Goal: Feedback & Contribution: Submit feedback/report problem

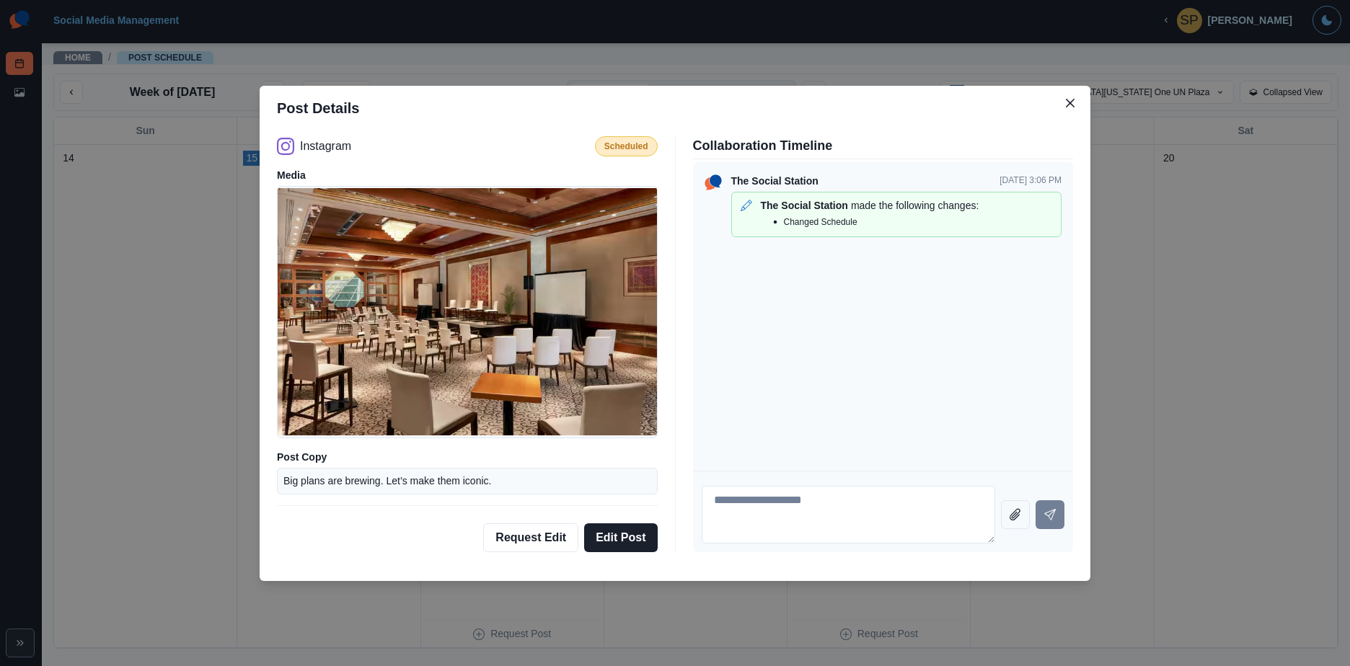
click at [1121, 177] on div "Post Details Instagram Scheduled Media Post Copy Big plans are brewing. Let’s m…" at bounding box center [675, 333] width 1350 height 666
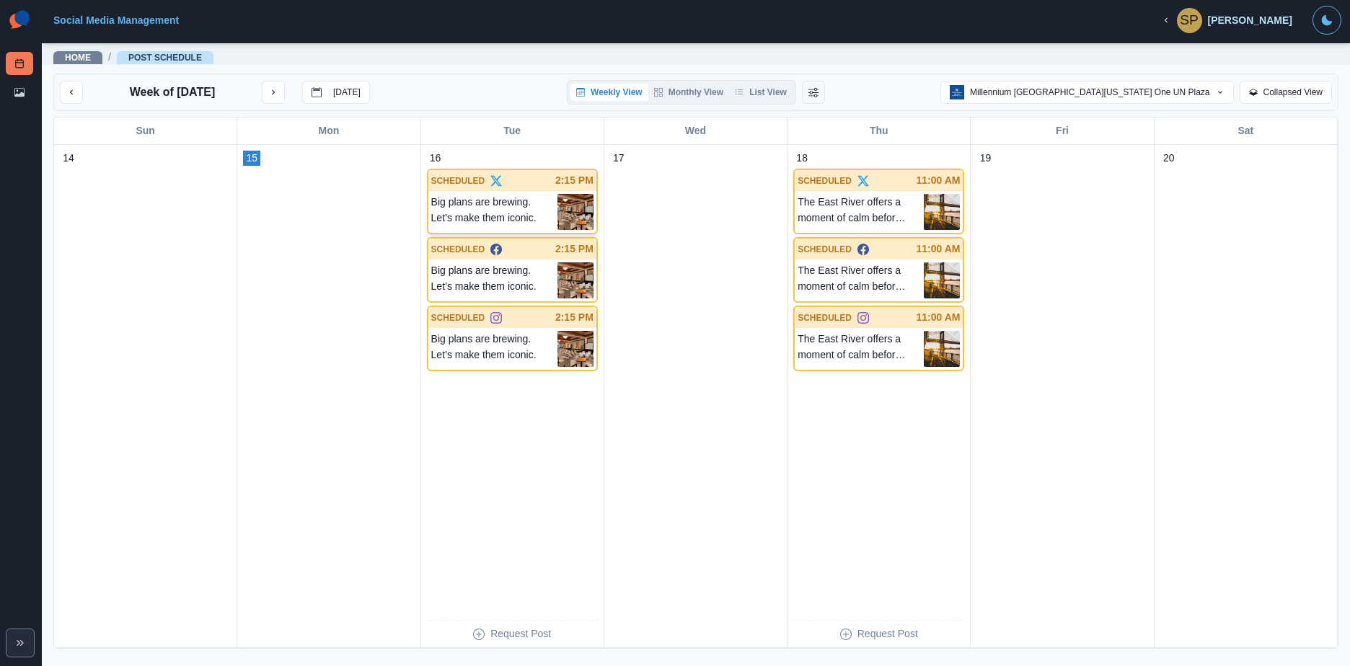
click at [555, 187] on p "2:15 PM" at bounding box center [574, 180] width 38 height 15
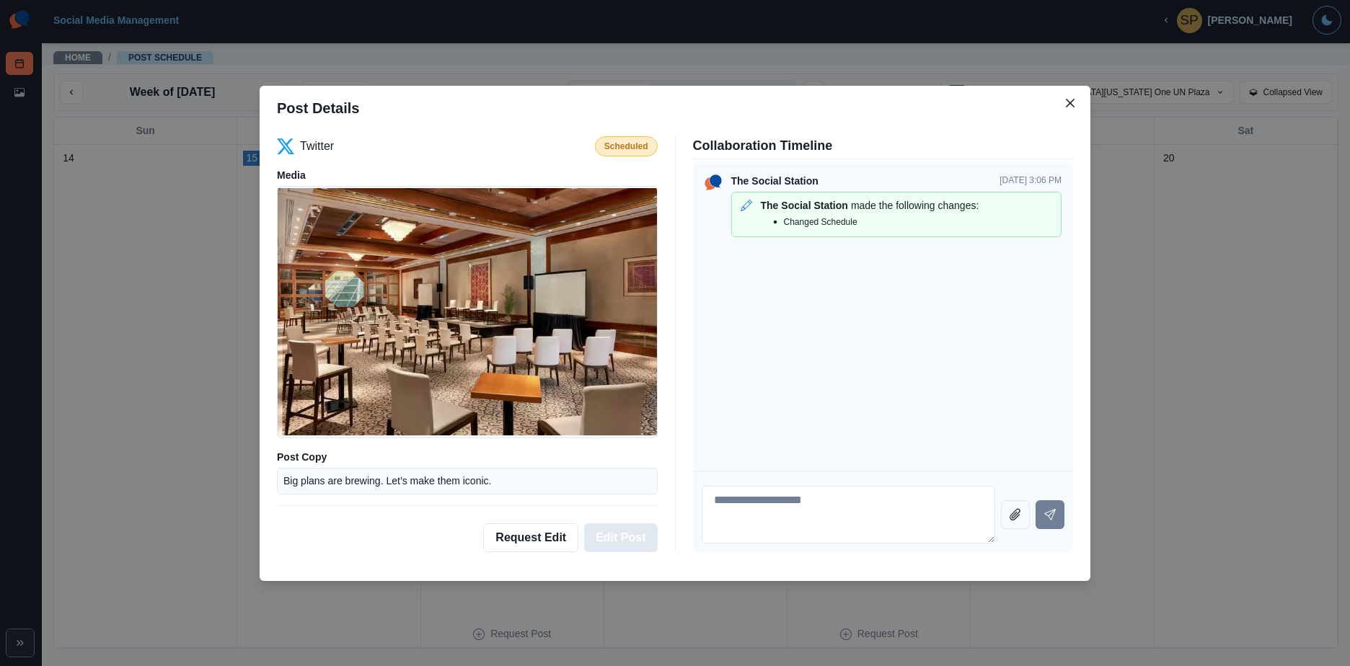
click at [637, 542] on button "Edit Post" at bounding box center [620, 538] width 73 height 29
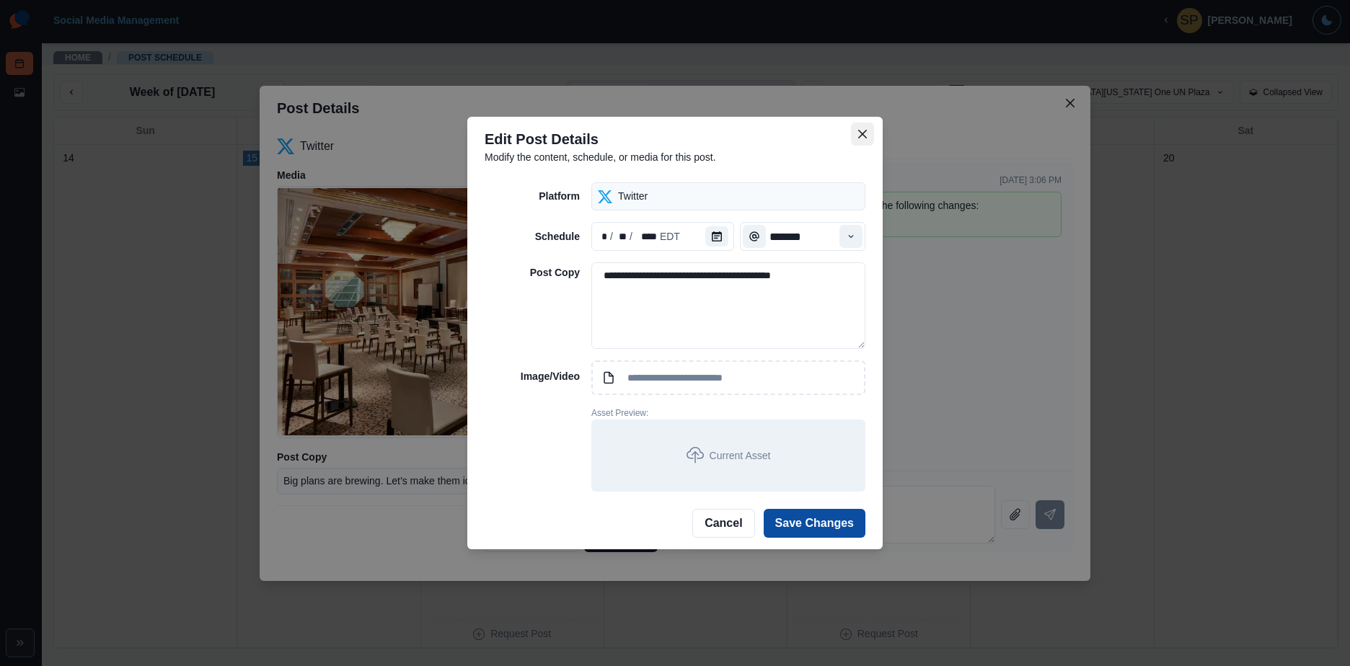
click at [855, 141] on button "Close" at bounding box center [862, 134] width 23 height 23
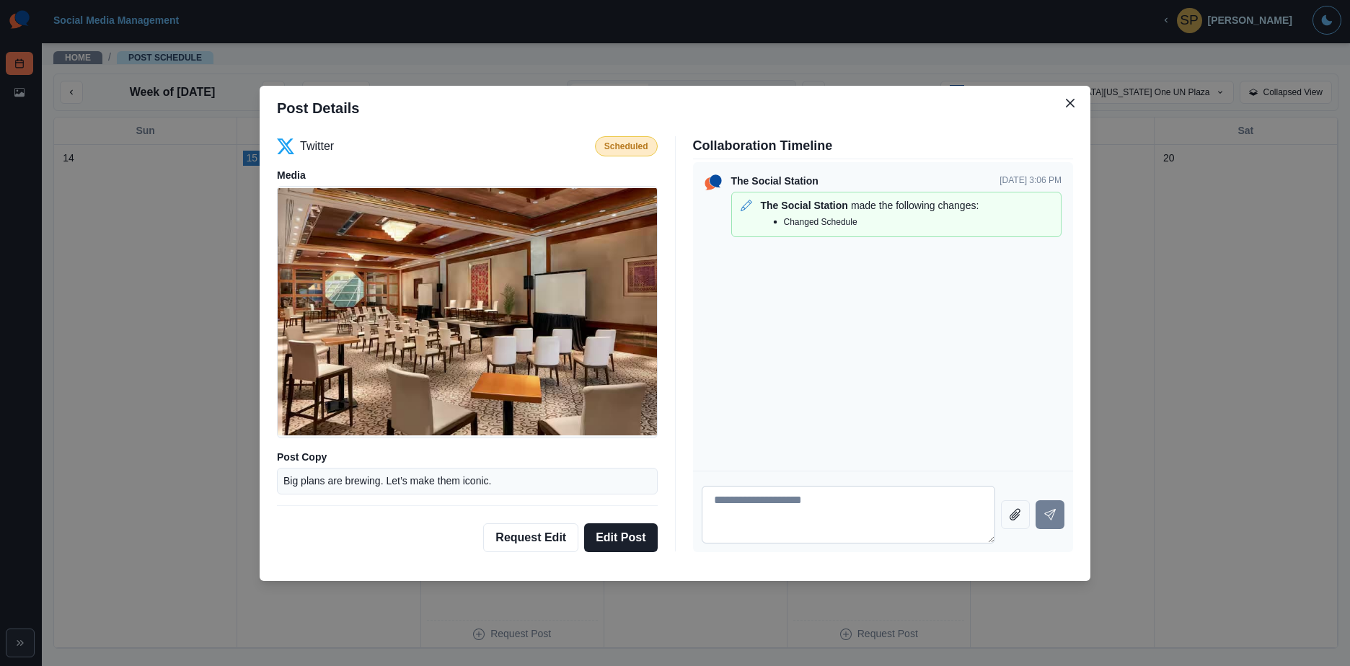
click at [803, 522] on textarea at bounding box center [849, 515] width 294 height 58
click at [575, 539] on button "Request Edit" at bounding box center [530, 538] width 95 height 29
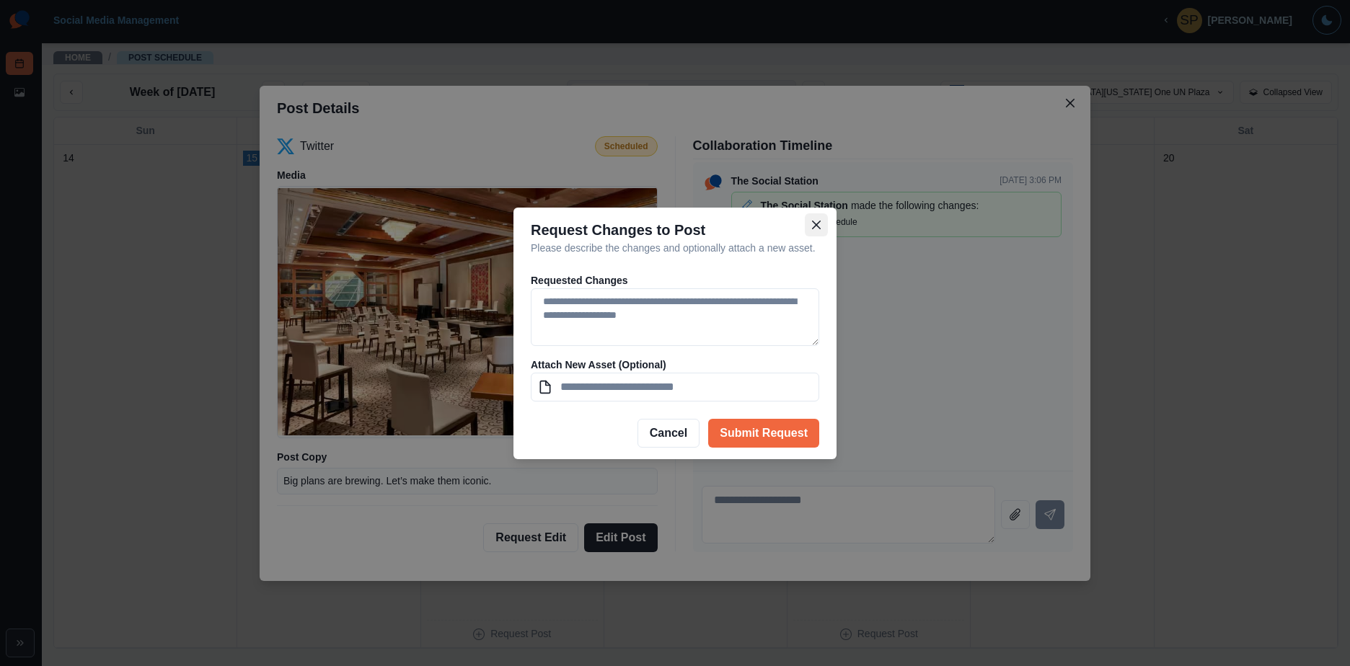
click at [813, 221] on icon "Close" at bounding box center [816, 224] width 9 height 9
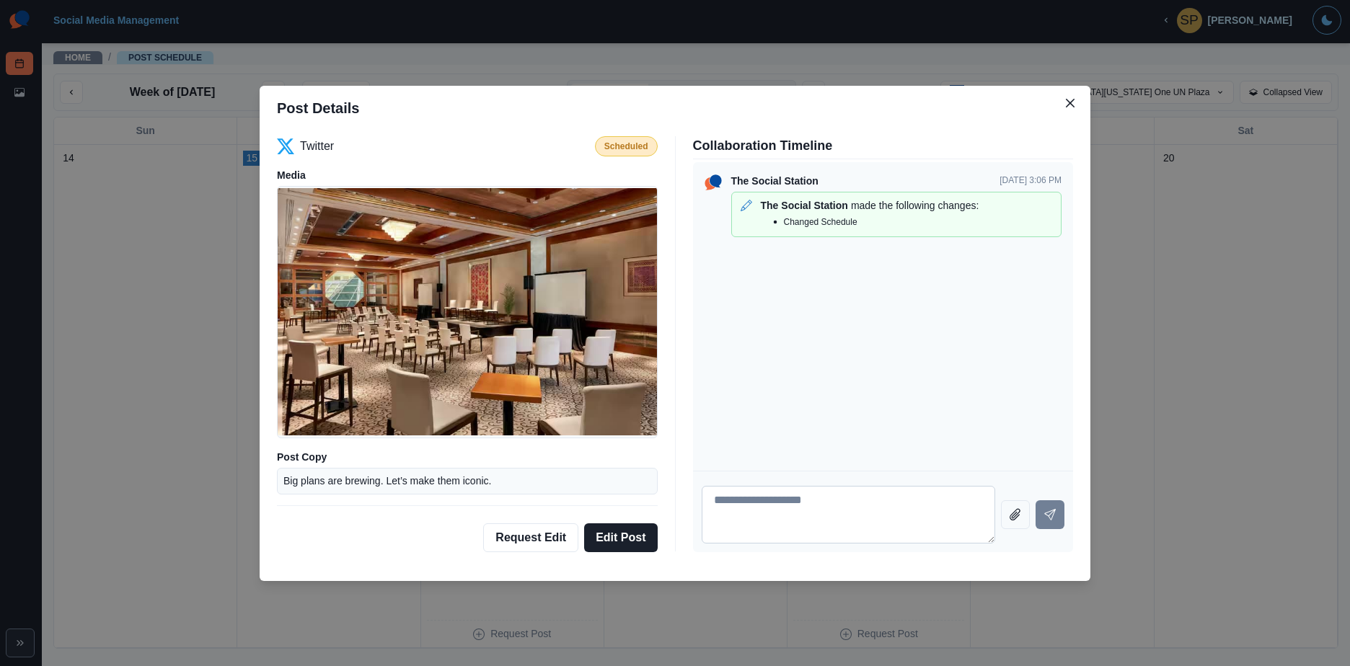
click at [786, 511] on textarea at bounding box center [849, 515] width 294 height 58
type textarea "**********"
click at [1041, 500] on button "Send message" at bounding box center [1050, 514] width 29 height 29
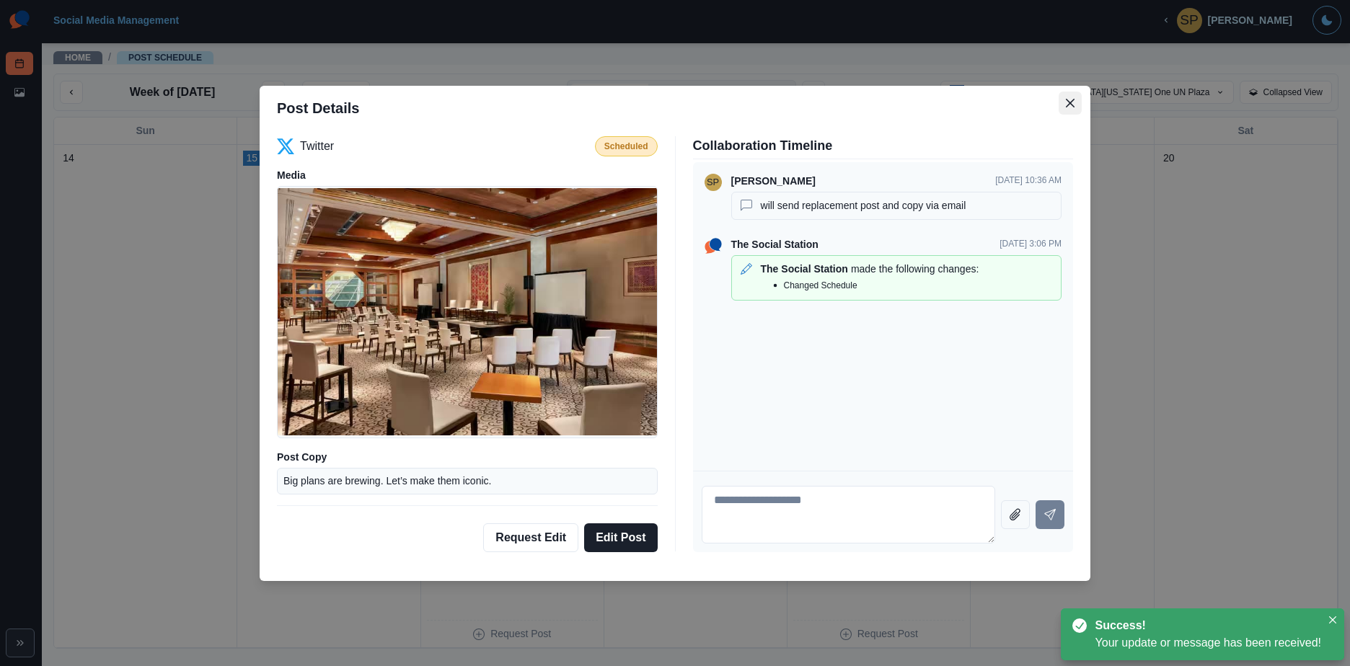
click at [1065, 104] on button "Close" at bounding box center [1070, 103] width 23 height 23
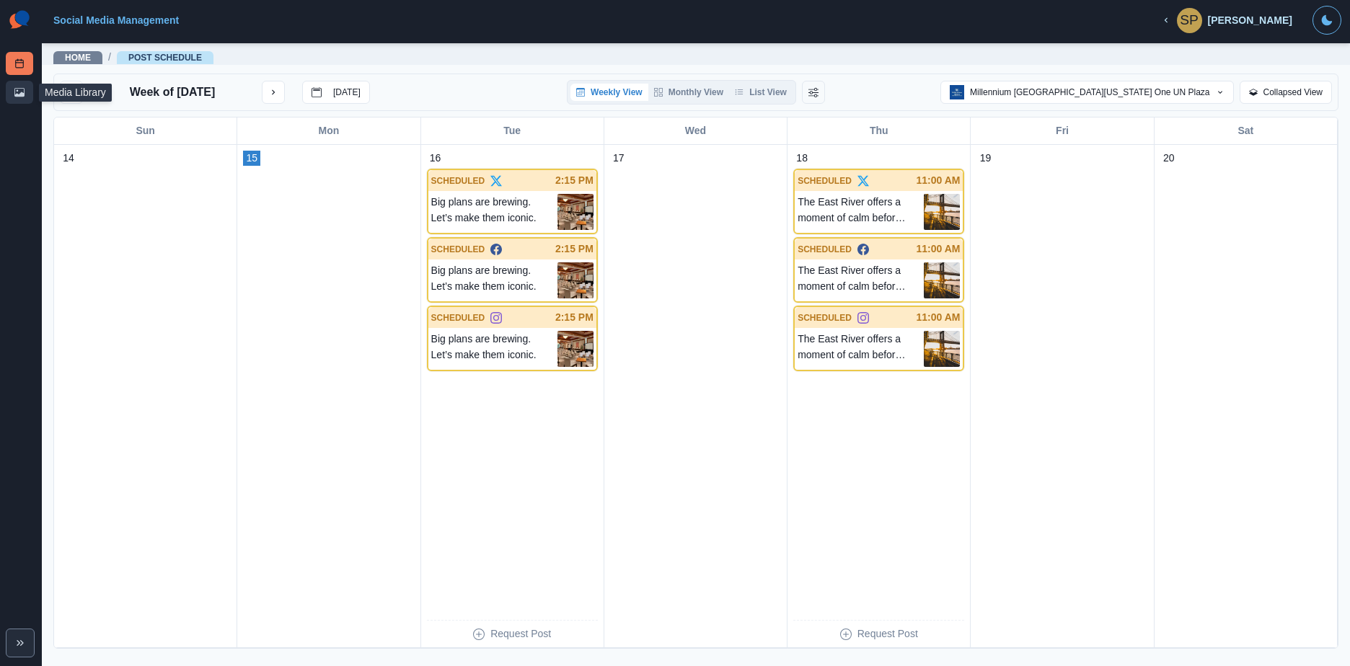
click at [22, 90] on icon at bounding box center [19, 92] width 10 height 10
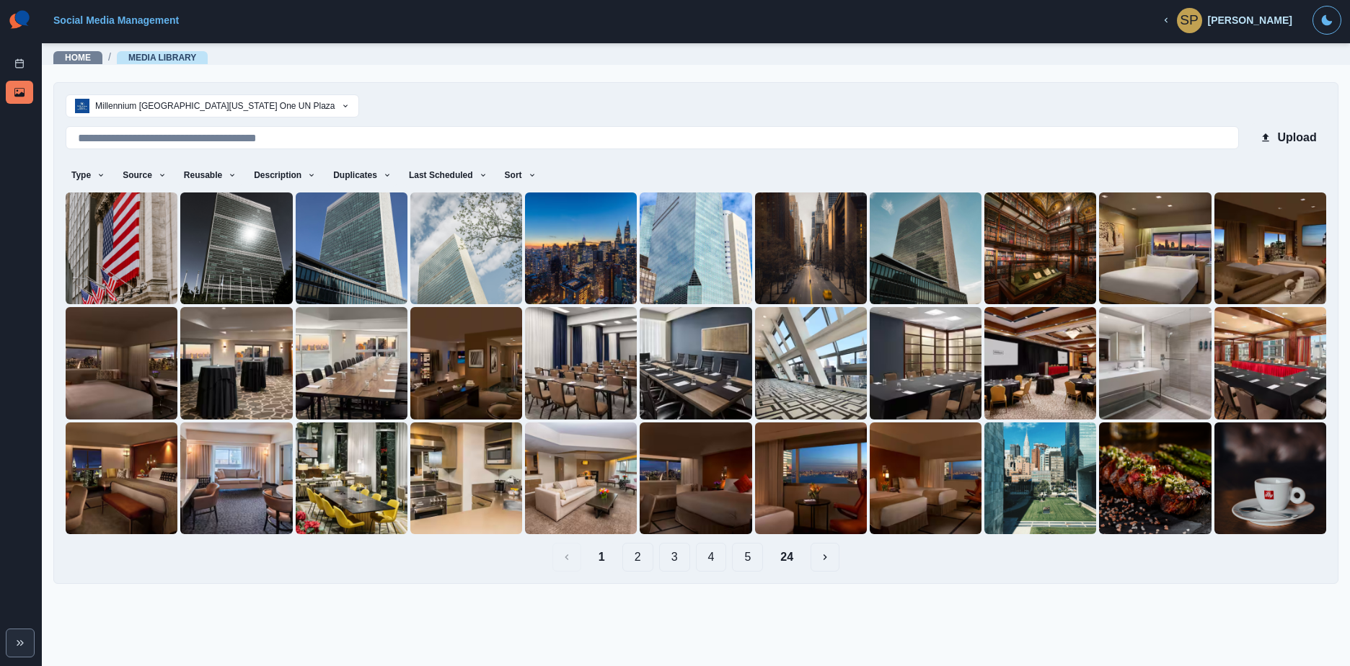
click at [636, 553] on button "2" at bounding box center [637, 557] width 31 height 29
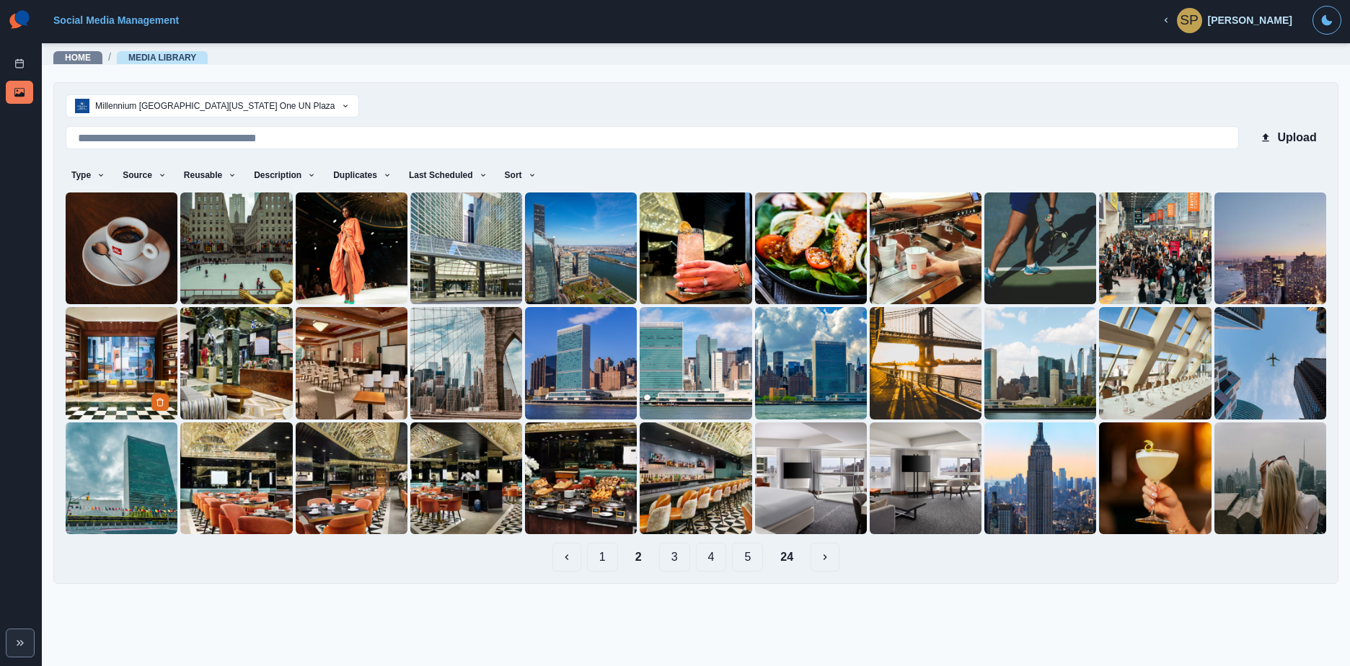
click at [102, 358] on img at bounding box center [122, 363] width 112 height 112
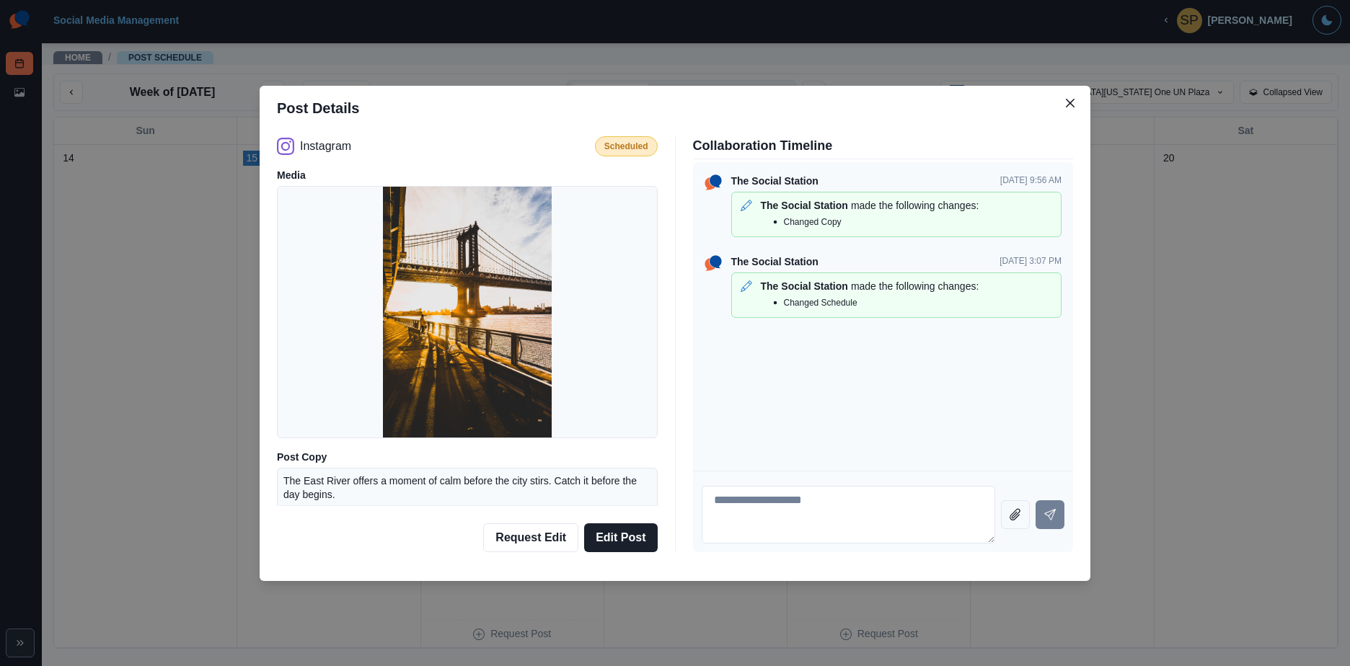
scroll to position [56, 0]
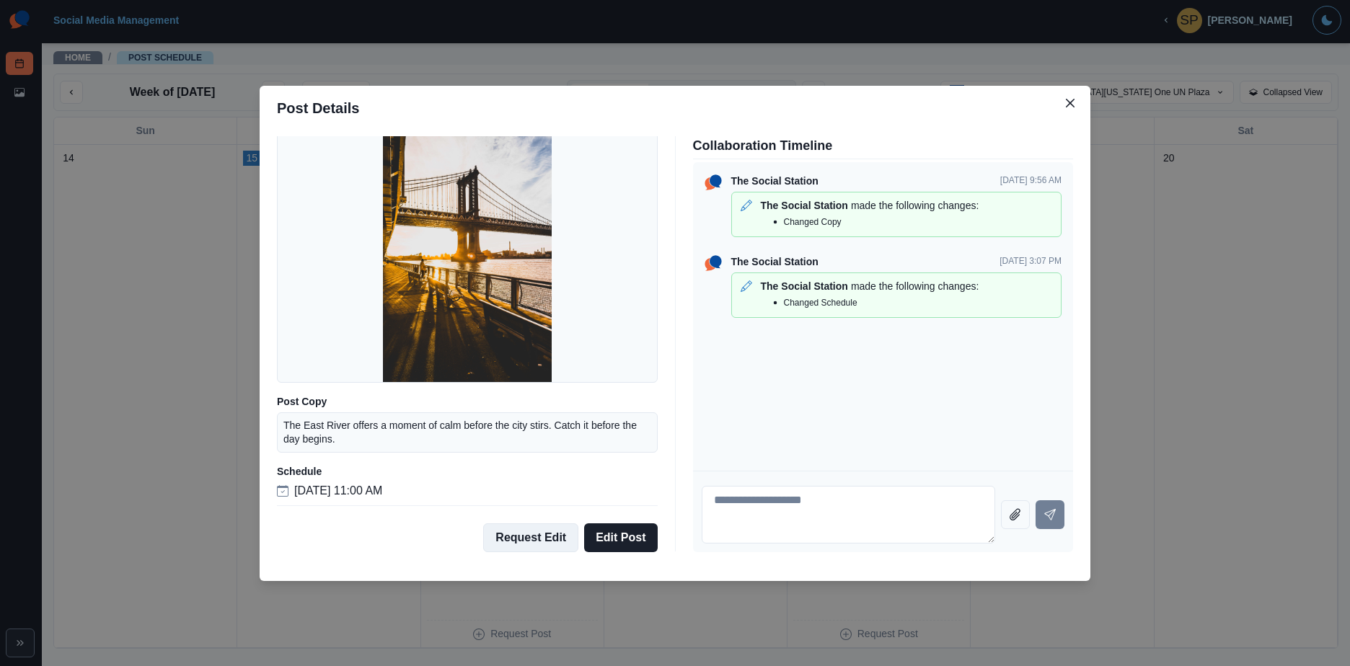
click at [552, 539] on button "Request Edit" at bounding box center [530, 538] width 95 height 29
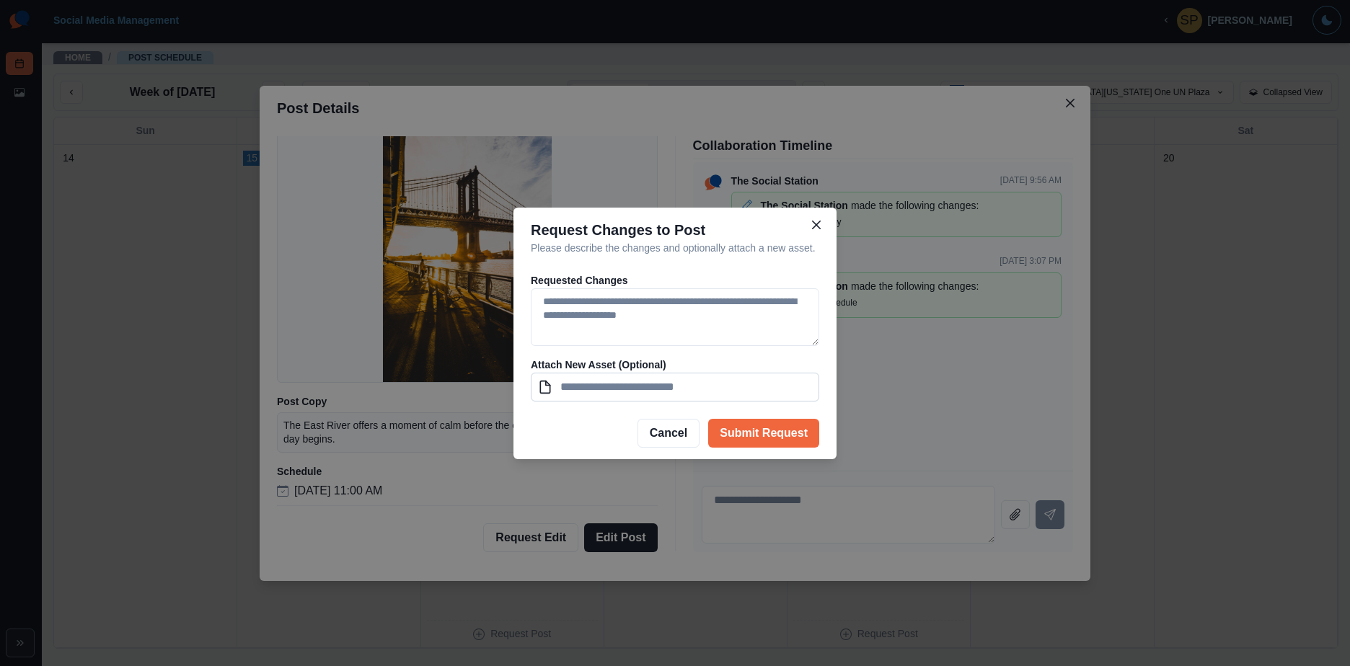
click at [543, 391] on input at bounding box center [675, 387] width 288 height 29
click at [638, 327] on textarea at bounding box center [675, 317] width 288 height 58
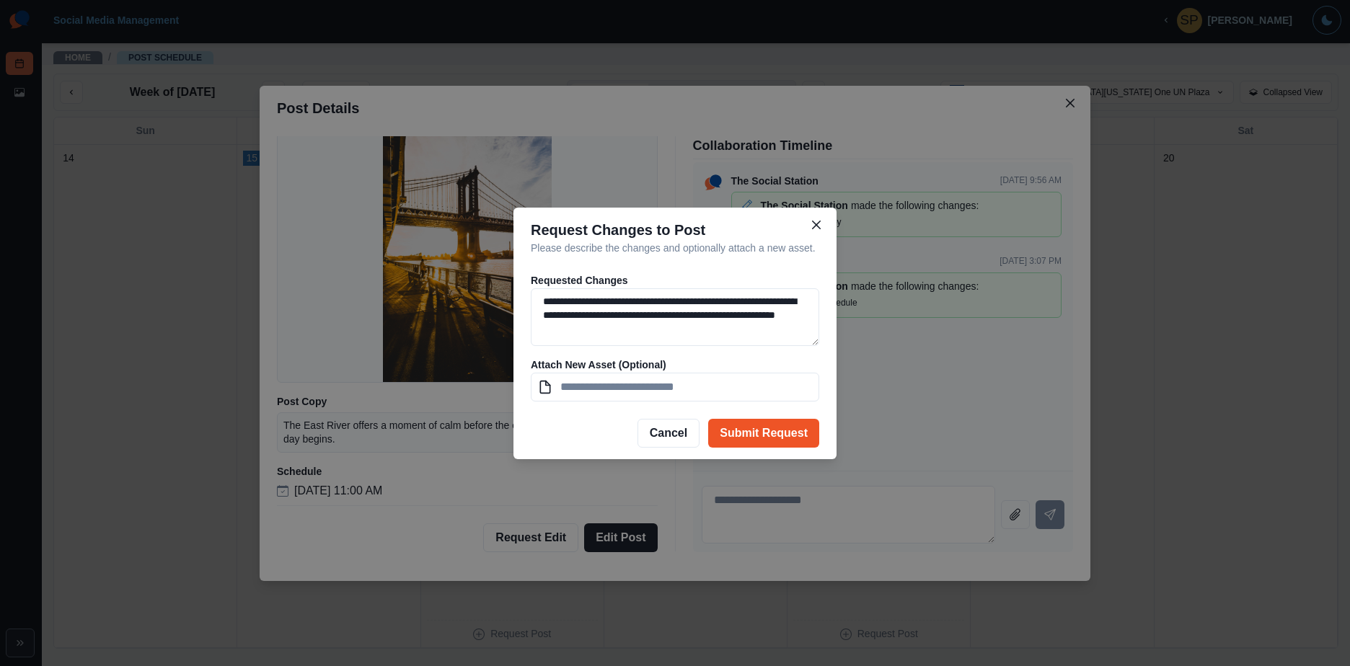
type textarea "**********"
click at [775, 432] on button "Submit Request" at bounding box center [763, 433] width 111 height 29
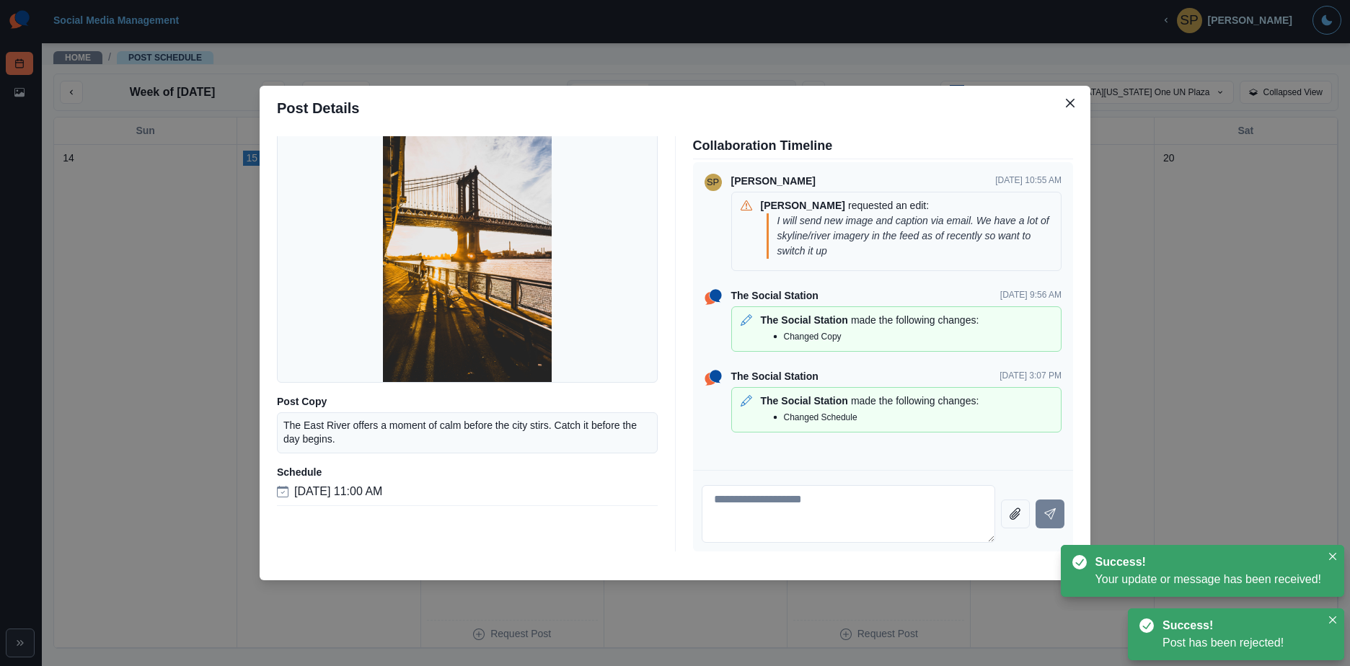
click at [747, 205] on icon at bounding box center [747, 206] width 12 height 12
click at [743, 206] on icon at bounding box center [747, 205] width 12 height 10
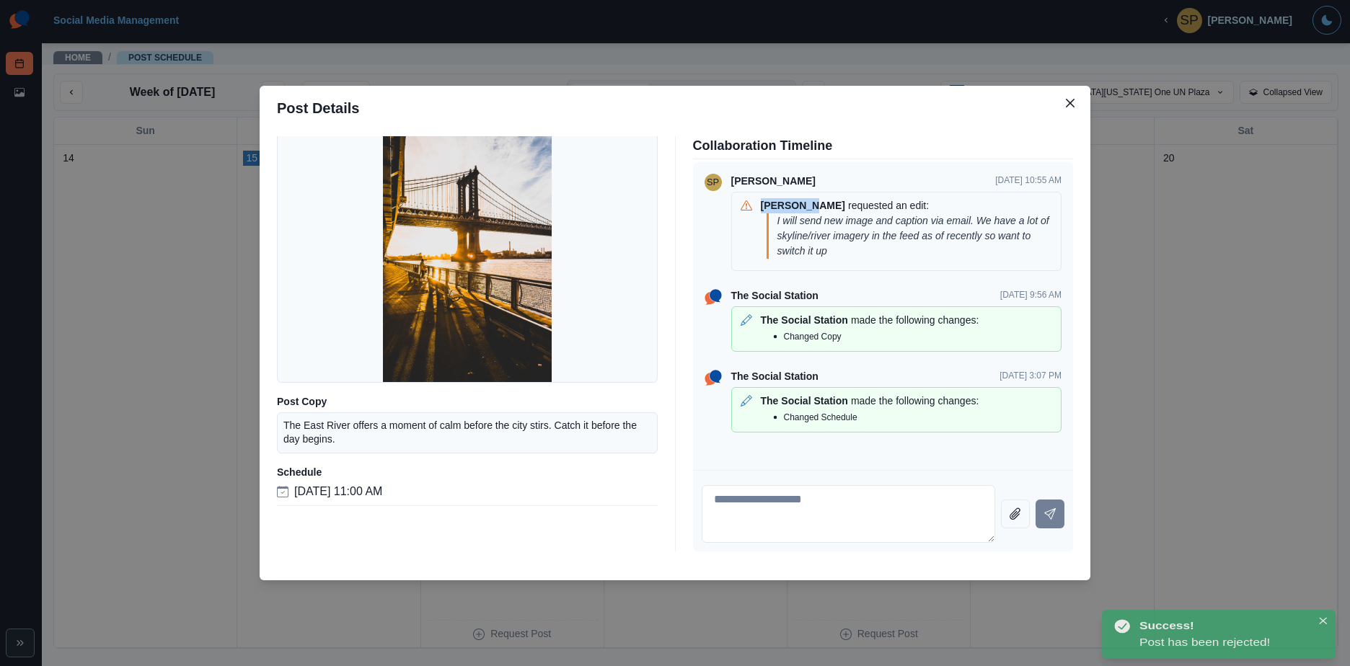
click at [743, 206] on icon at bounding box center [747, 205] width 12 height 10
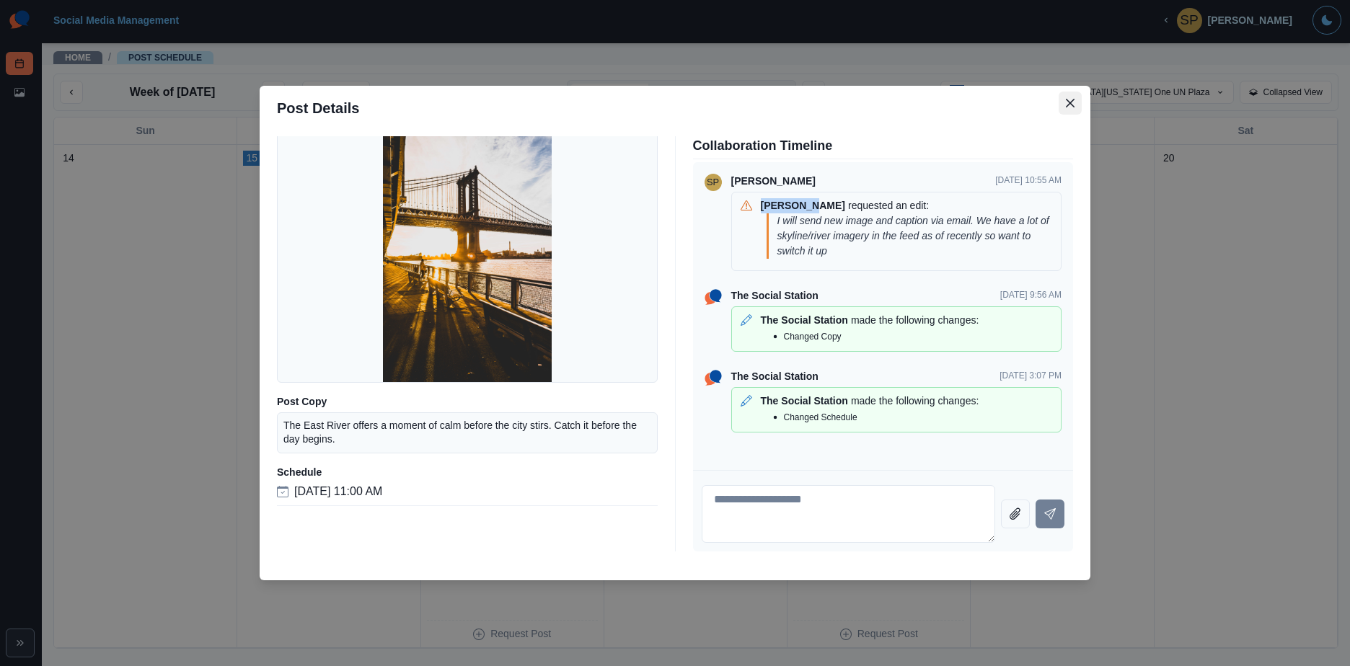
click at [1073, 105] on icon "Close" at bounding box center [1070, 103] width 9 height 9
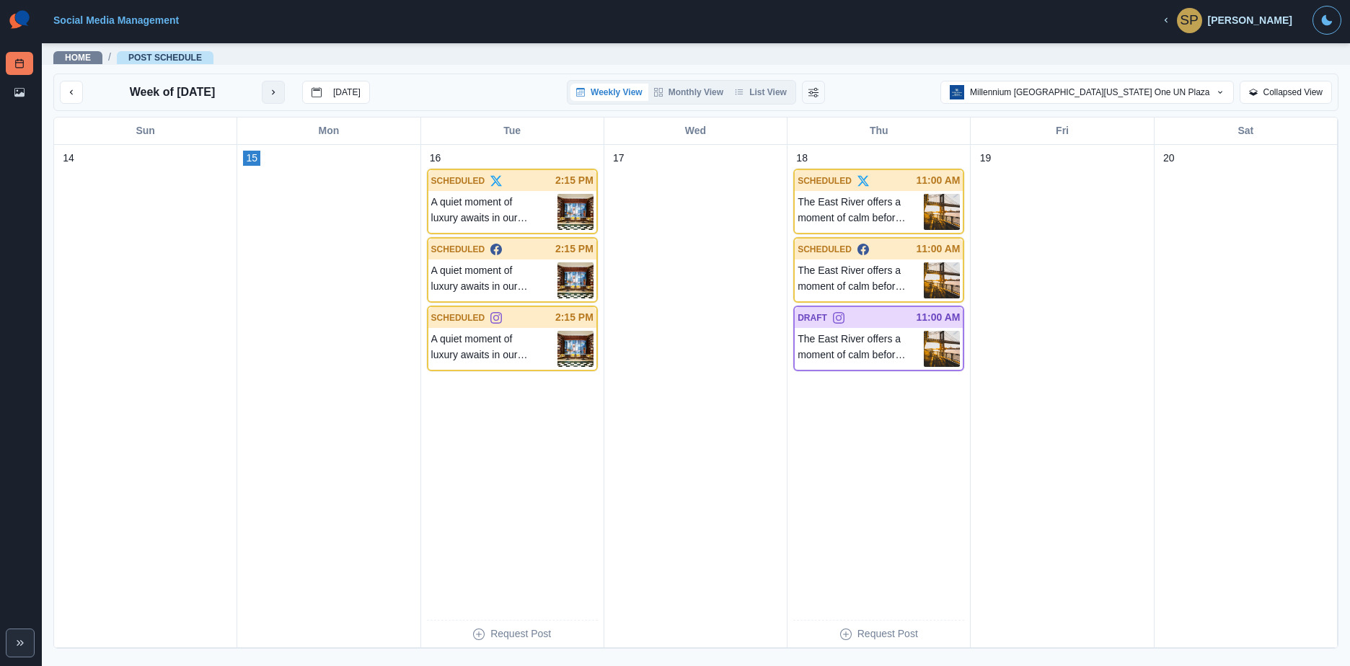
click at [277, 92] on button "next month" at bounding box center [273, 92] width 23 height 23
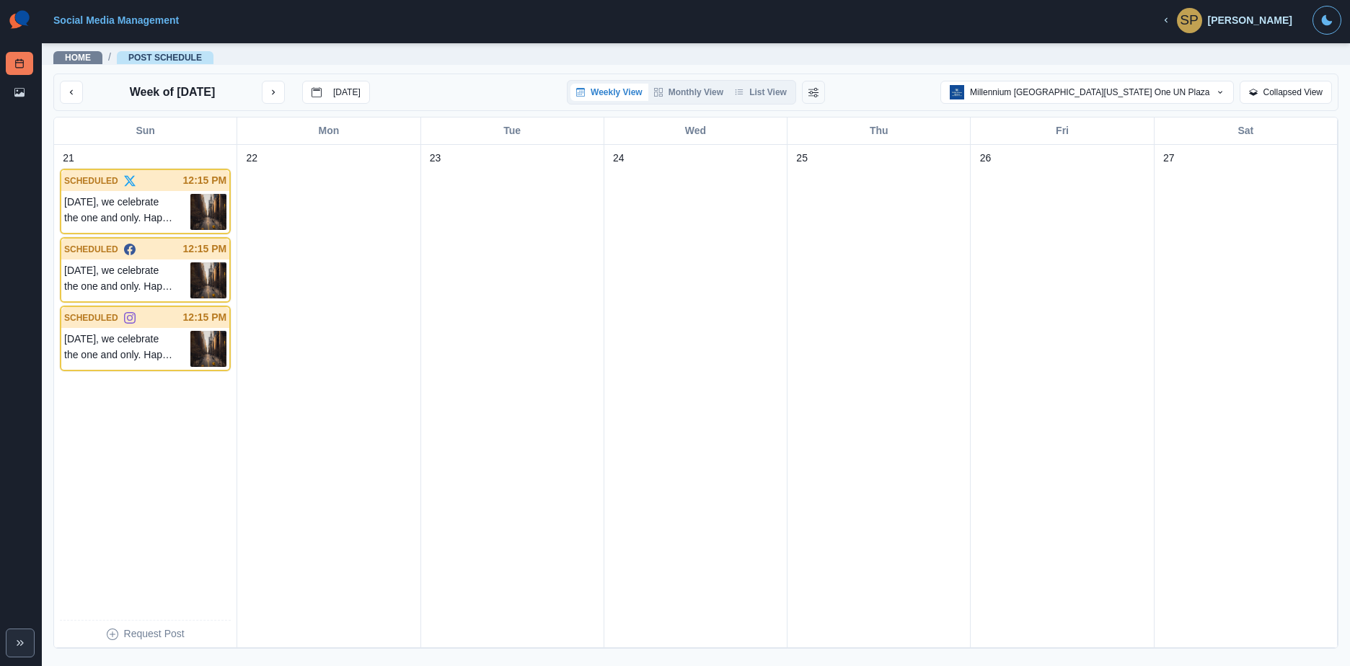
click at [76, 78] on div "Week of September 22, 2025 Today Weekly View Monthly View List View Millennium …" at bounding box center [695, 92] width 1285 height 37
click at [76, 105] on div "Week of September 22, 2025 Today Weekly View Monthly View List View Millennium …" at bounding box center [695, 92] width 1285 height 37
click at [76, 100] on button "previous month" at bounding box center [71, 92] width 23 height 23
